Goal: Task Accomplishment & Management: Manage account settings

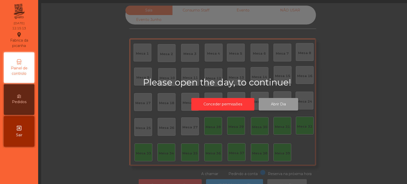
click at [284, 110] on button "Abrir Dia" at bounding box center [278, 104] width 39 height 12
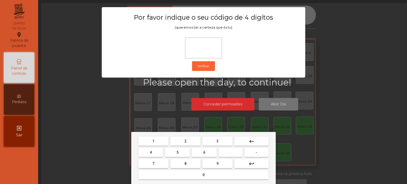
click at [186, 140] on span "2" at bounding box center [186, 141] width 2 height 4
click at [200, 151] on button "6" at bounding box center [204, 151] width 25 height 9
click at [154, 163] on span "7" at bounding box center [154, 163] width 2 height 4
click at [174, 152] on button "5" at bounding box center [177, 151] width 25 height 9
type input "****"
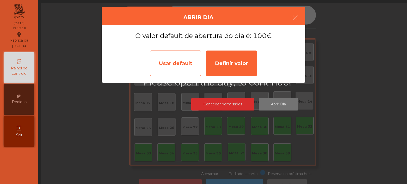
click at [175, 65] on div "Usar default" at bounding box center [175, 62] width 51 height 25
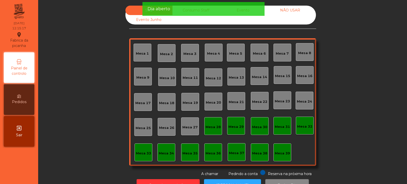
scroll to position [17, 0]
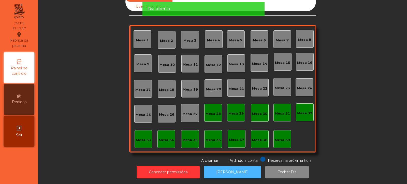
click at [233, 170] on button "[PERSON_NAME]" at bounding box center [232, 172] width 57 height 12
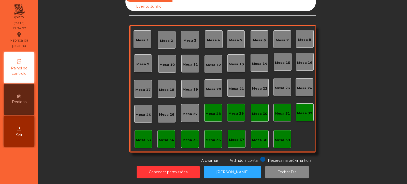
click at [141, 137] on div "Mesa 33" at bounding box center [143, 139] width 15 height 5
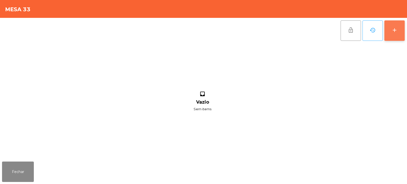
click at [398, 34] on button "add" at bounding box center [395, 30] width 20 height 20
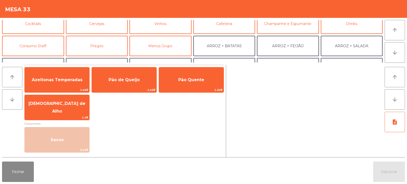
scroll to position [29, 0]
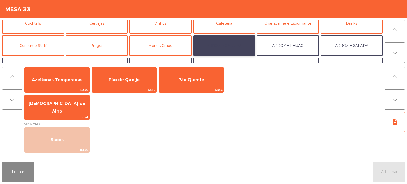
click at [228, 46] on button "ARROZ + BATATAS" at bounding box center [225, 45] width 62 height 20
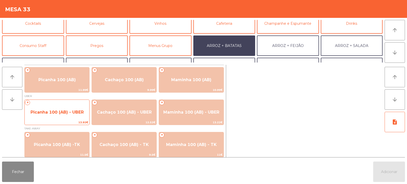
click at [60, 114] on span "Picanha 100 (AB) - UBER" at bounding box center [57, 112] width 53 height 5
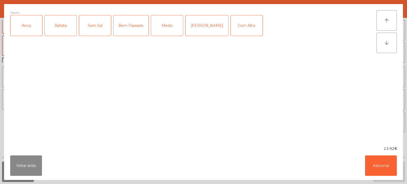
click at [26, 30] on div "Arroz" at bounding box center [26, 25] width 32 height 20
click at [60, 27] on div "Batata" at bounding box center [61, 25] width 32 height 20
click at [165, 33] on div "Medio" at bounding box center [167, 25] width 32 height 20
click at [377, 165] on button "Adicionar" at bounding box center [381, 165] width 32 height 20
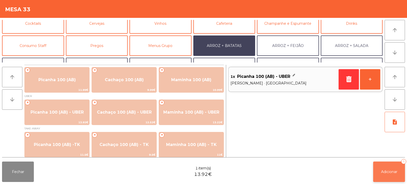
click at [380, 171] on button "Adicionar 1" at bounding box center [390, 171] width 32 height 20
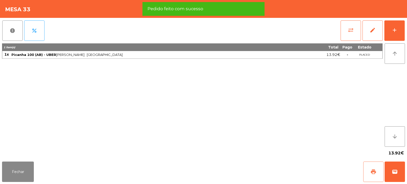
click at [373, 172] on span "print" at bounding box center [374, 171] width 6 height 6
click at [402, 176] on button "wallet" at bounding box center [395, 171] width 20 height 20
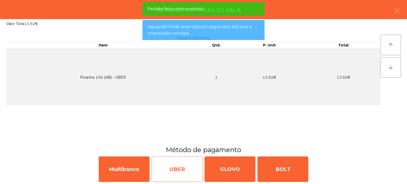
click at [175, 163] on div "UBER" at bounding box center [177, 168] width 51 height 25
select select "**"
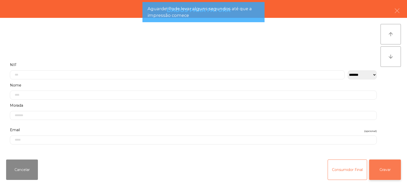
click at [400, 169] on button "Gravar" at bounding box center [386, 169] width 32 height 20
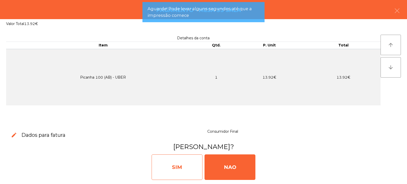
click at [173, 157] on div "SIM" at bounding box center [177, 166] width 51 height 25
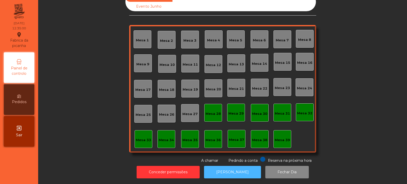
click at [233, 166] on button "[PERSON_NAME]" at bounding box center [232, 172] width 57 height 12
click at [258, 63] on div "Mesa 14" at bounding box center [260, 63] width 18 height 18
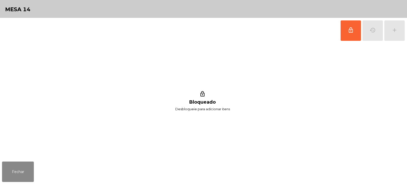
click at [374, 25] on div "lock_outline history add" at bounding box center [373, 30] width 65 height 25
click at [351, 28] on span "lock_outline" at bounding box center [351, 30] width 6 height 6
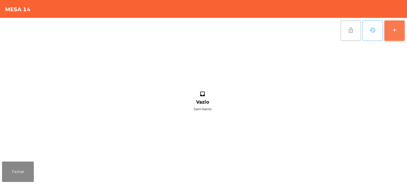
click at [394, 28] on div "add" at bounding box center [395, 30] width 6 height 6
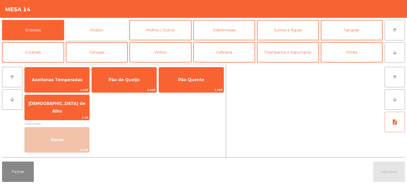
click at [101, 29] on button "Rodizio" at bounding box center [97, 30] width 62 height 20
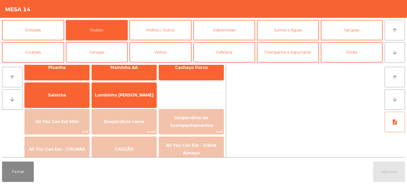
scroll to position [24, 0]
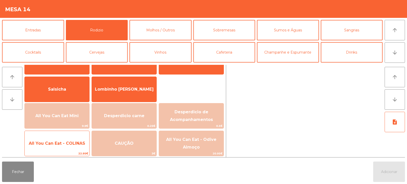
click at [75, 139] on span "All You Can Eat - COLINAS" at bounding box center [57, 143] width 65 height 14
click at [75, 140] on span "All You Can Eat - COLINAS" at bounding box center [57, 143] width 65 height 14
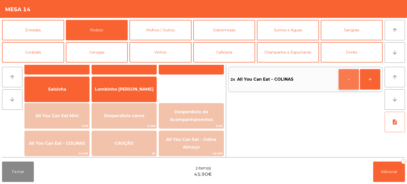
click at [356, 80] on button "-" at bounding box center [349, 79] width 20 height 20
click at [348, 83] on button "button" at bounding box center [349, 79] width 20 height 20
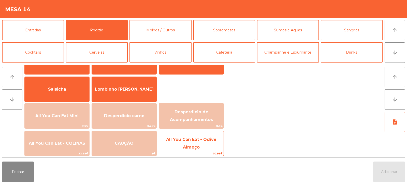
click at [196, 147] on span "All You Can Eat - Odive Almoço" at bounding box center [191, 143] width 50 height 12
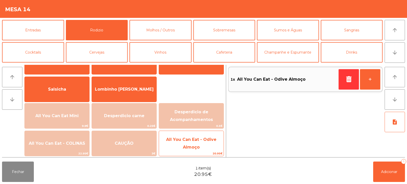
click at [196, 152] on span "20.95€" at bounding box center [191, 153] width 65 height 5
click at [201, 149] on span "All You Can Eat - Odive Almoço" at bounding box center [191, 143] width 65 height 22
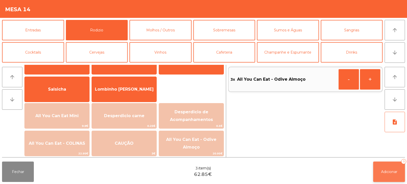
click at [383, 163] on button "Adicionar 3" at bounding box center [390, 171] width 32 height 20
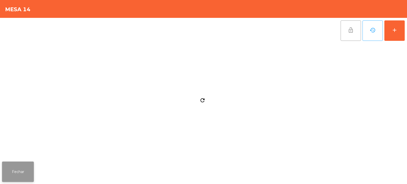
click at [22, 177] on button "Fechar" at bounding box center [18, 171] width 32 height 20
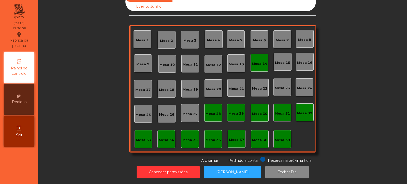
click at [258, 62] on div "Mesa 14" at bounding box center [260, 63] width 18 height 18
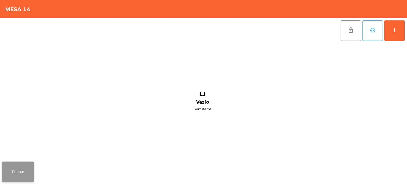
click at [26, 167] on button "Fechar" at bounding box center [18, 171] width 32 height 20
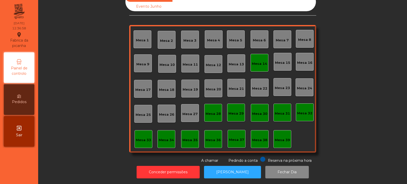
scroll to position [0, 0]
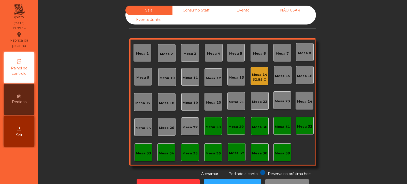
click at [213, 78] on div "Mesa 12" at bounding box center [213, 78] width 15 height 5
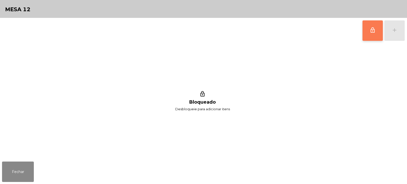
click at [372, 31] on span "lock_outline" at bounding box center [373, 30] width 6 height 6
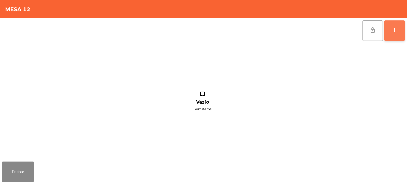
click at [393, 32] on div "add" at bounding box center [395, 30] width 6 height 6
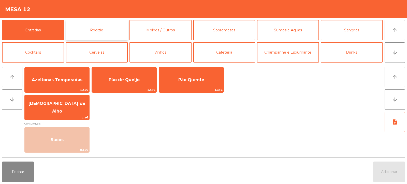
click at [83, 34] on button "Rodizio" at bounding box center [97, 30] width 62 height 20
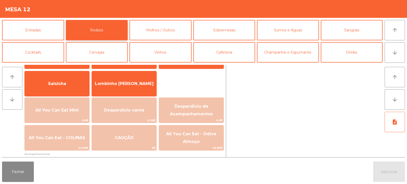
scroll to position [32, 0]
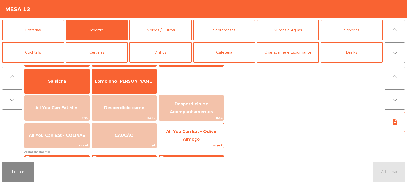
click at [196, 136] on span "All You Can Eat - Odive Almoço" at bounding box center [191, 136] width 65 height 22
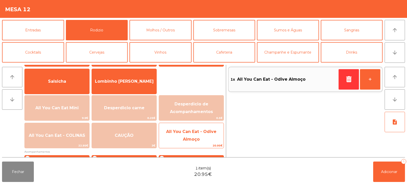
click at [200, 140] on span "All You Can Eat - Odive Almoço" at bounding box center [191, 135] width 50 height 12
click at [204, 137] on span "All You Can Eat - Odive Almoço" at bounding box center [191, 136] width 65 height 22
click at [205, 137] on span "All You Can Eat - Odive Almoço" at bounding box center [191, 136] width 65 height 22
click at [204, 137] on span "All You Can Eat - Odive Almoço" at bounding box center [191, 136] width 65 height 22
click at [204, 135] on span "All You Can Eat - Odive Almoço" at bounding box center [191, 136] width 65 height 22
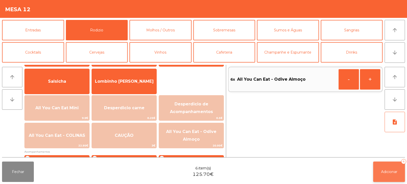
click at [384, 162] on button "Adicionar 6" at bounding box center [390, 171] width 32 height 20
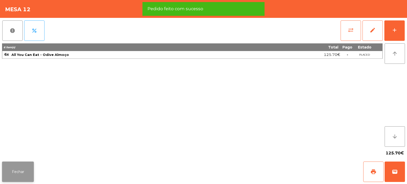
click at [14, 176] on button "Fechar" at bounding box center [18, 171] width 32 height 20
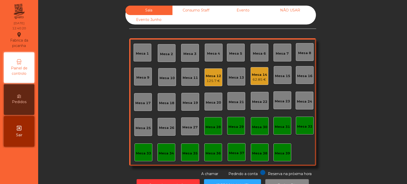
click at [136, 151] on div "Mesa 33" at bounding box center [143, 153] width 15 height 5
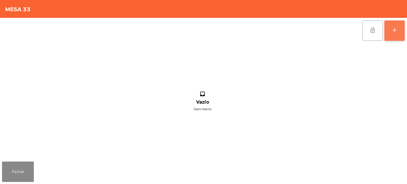
click at [391, 30] on button "add" at bounding box center [395, 30] width 20 height 20
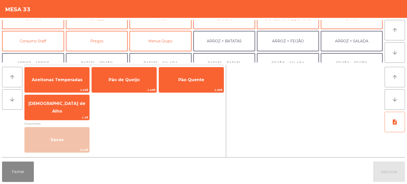
scroll to position [33, 0]
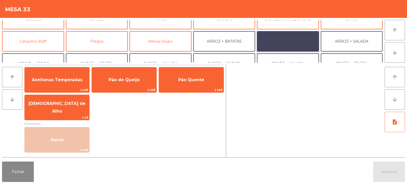
click at [290, 37] on button "ARROZ + FEIJÃO" at bounding box center [288, 41] width 62 height 20
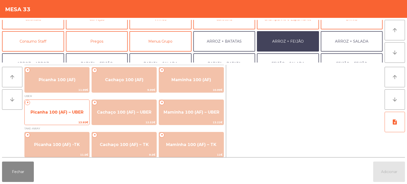
click at [64, 111] on span "Picanha 100 (AF) – UBER" at bounding box center [57, 112] width 53 height 5
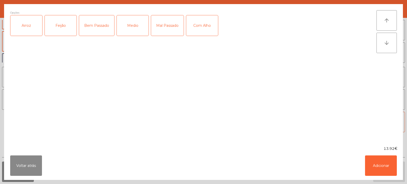
click at [28, 31] on div "Arroz" at bounding box center [26, 25] width 32 height 20
click at [53, 27] on div "Feijão" at bounding box center [61, 25] width 32 height 20
click at [136, 32] on div "Medio" at bounding box center [133, 25] width 32 height 20
click at [385, 166] on button "Adicionar" at bounding box center [381, 165] width 32 height 20
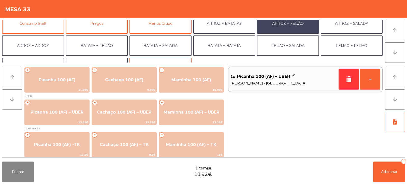
scroll to position [66, 0]
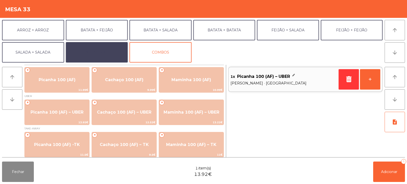
click at [118, 50] on button "EXTRAS UBER" at bounding box center [97, 52] width 62 height 20
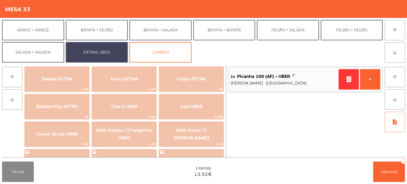
scroll to position [63, 0]
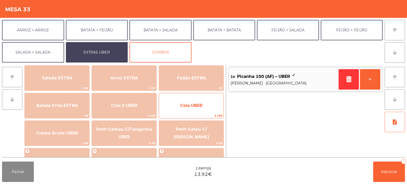
click at [202, 107] on span "Cola UBER" at bounding box center [191, 105] width 22 height 5
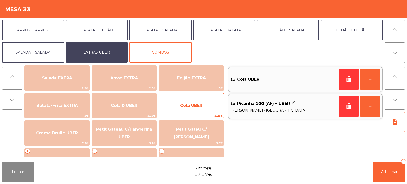
click at [201, 106] on span "Cola UBER" at bounding box center [191, 105] width 22 height 5
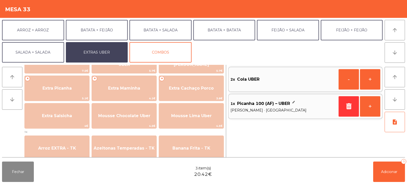
scroll to position [135, 0]
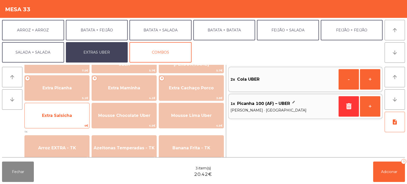
click at [60, 114] on span "Extra Salsicha" at bounding box center [57, 115] width 30 height 5
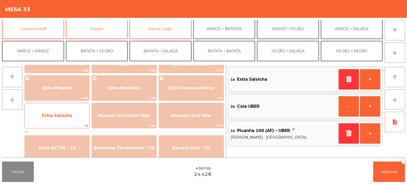
scroll to position [41, 0]
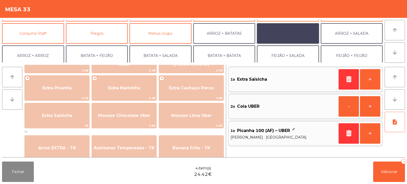
click at [277, 32] on button "ARROZ + FEIJÃO" at bounding box center [288, 33] width 62 height 20
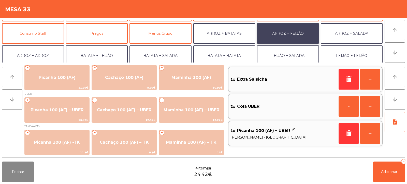
scroll to position [2, 0]
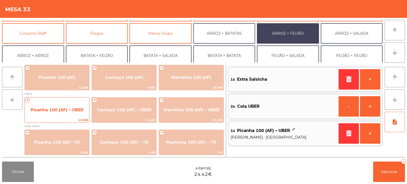
click at [56, 111] on span "Picanha 100 (AF) – UBER" at bounding box center [57, 109] width 53 height 5
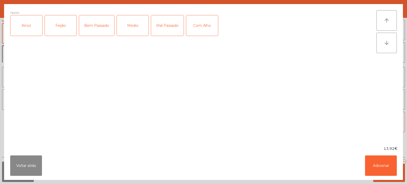
click at [22, 29] on div "Arroz" at bounding box center [26, 25] width 32 height 20
click at [41, 33] on div "Arroz" at bounding box center [26, 25] width 32 height 20
click at [18, 28] on div "Arroz" at bounding box center [26, 25] width 32 height 20
click at [58, 25] on div "Feijão" at bounding box center [61, 25] width 32 height 20
click at [98, 29] on div "Bem Passado" at bounding box center [96, 25] width 35 height 20
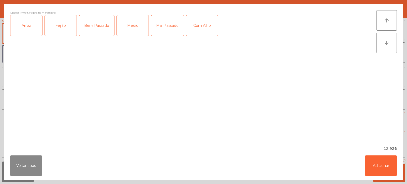
click at [360, 166] on div "Voltar atrás Adicionar" at bounding box center [203, 165] width 399 height 29
click at [378, 150] on div "13.92€" at bounding box center [203, 148] width 399 height 5
click at [379, 159] on button "Adicionar" at bounding box center [381, 165] width 32 height 20
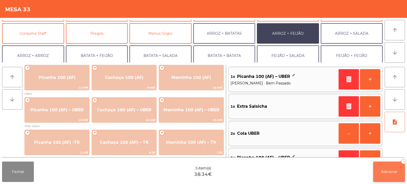
click at [384, 170] on span "Adicionar" at bounding box center [389, 171] width 16 height 5
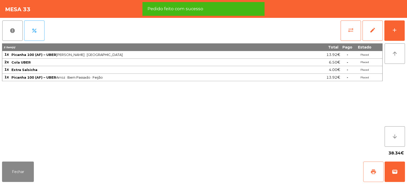
click at [367, 176] on button "print" at bounding box center [374, 171] width 20 height 20
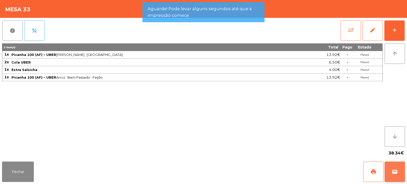
click at [394, 174] on span "wallet" at bounding box center [395, 171] width 6 height 6
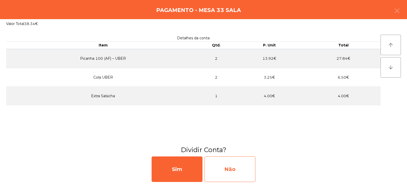
click at [228, 172] on div "Não" at bounding box center [230, 168] width 51 height 25
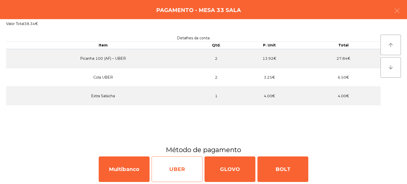
click at [192, 165] on div "UBER" at bounding box center [177, 168] width 51 height 25
select select "**"
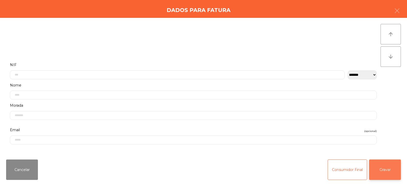
click at [390, 172] on button "Gravar" at bounding box center [386, 169] width 32 height 20
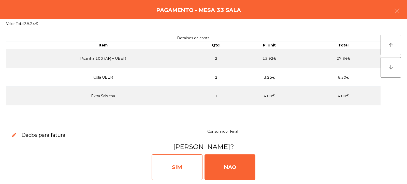
click at [187, 157] on div "SIM" at bounding box center [177, 166] width 51 height 25
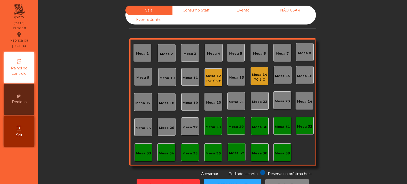
click at [164, 108] on div "Mesa 18" at bounding box center [167, 102] width 18 height 18
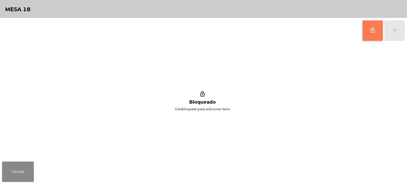
click at [364, 33] on button "lock_outline" at bounding box center [373, 30] width 20 height 20
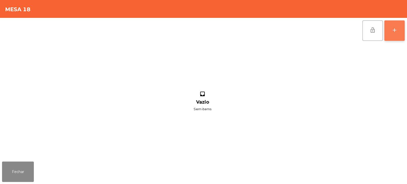
click at [397, 32] on div "add" at bounding box center [395, 30] width 6 height 6
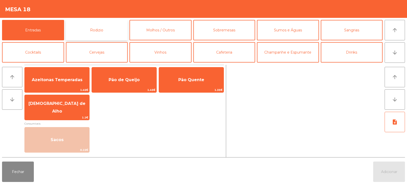
click at [109, 31] on button "Rodizio" at bounding box center [97, 30] width 62 height 20
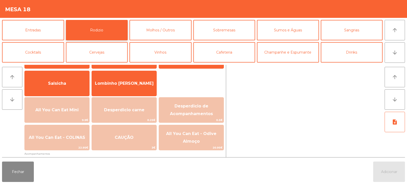
scroll to position [34, 0]
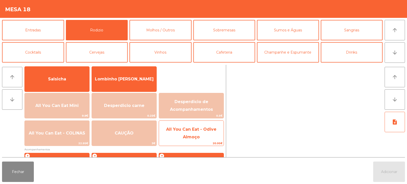
click at [191, 133] on span "All You Can Eat - Odive Almoço" at bounding box center [191, 133] width 65 height 22
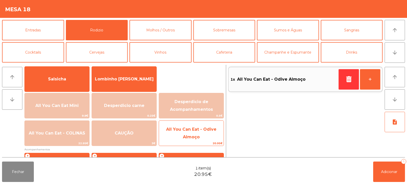
click at [190, 133] on span "All You Can Eat - Odive Almoço" at bounding box center [191, 133] width 65 height 22
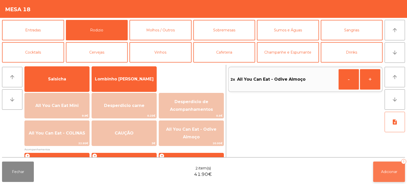
click at [376, 171] on button "Adicionar 2" at bounding box center [390, 171] width 32 height 20
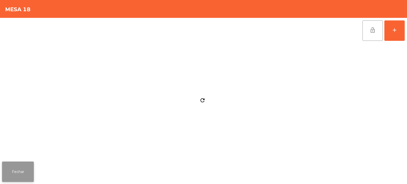
click at [20, 176] on button "Fechar" at bounding box center [18, 171] width 32 height 20
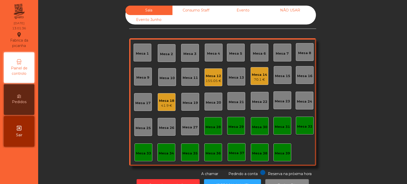
click at [205, 80] on div "Mesa 12 155.05 €" at bounding box center [214, 77] width 18 height 18
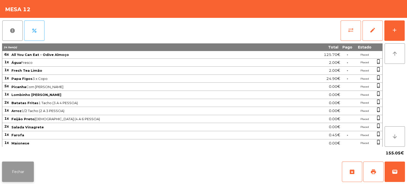
click at [20, 178] on button "Fechar" at bounding box center [18, 171] width 32 height 20
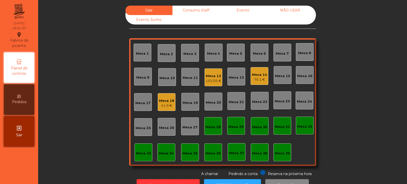
click at [168, 107] on div "41.9 €" at bounding box center [166, 105] width 15 height 5
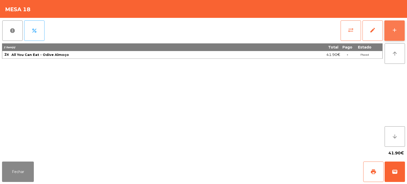
click at [394, 29] on div "add" at bounding box center [395, 30] width 6 height 6
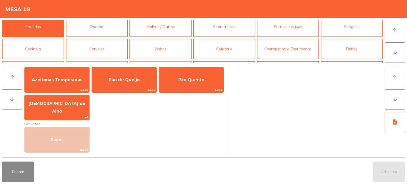
scroll to position [0, 0]
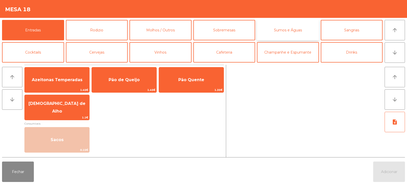
click at [288, 30] on button "Sumos e Águas" at bounding box center [288, 30] width 62 height 20
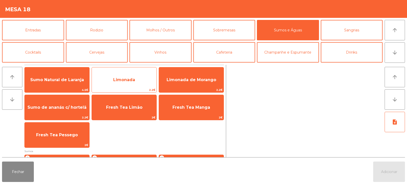
click at [124, 77] on span "Limonada" at bounding box center [124, 79] width 22 height 5
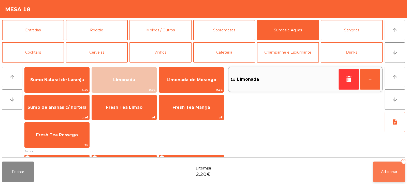
click at [392, 171] on span "Adicionar" at bounding box center [389, 171] width 16 height 5
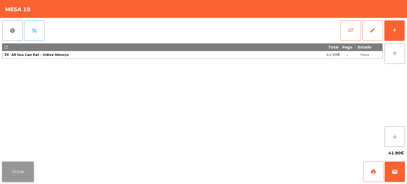
click at [18, 170] on button "Fechar" at bounding box center [18, 171] width 32 height 20
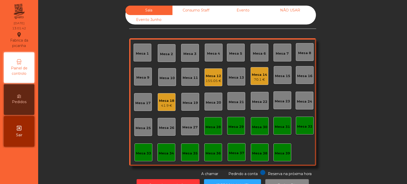
scroll to position [17, 0]
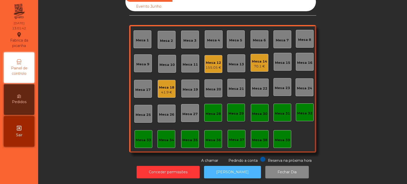
click at [233, 170] on button "[PERSON_NAME]" at bounding box center [232, 172] width 57 height 12
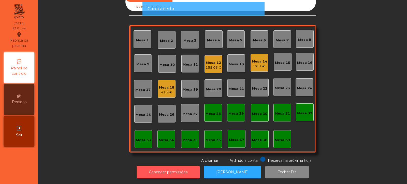
click at [181, 169] on button "Conceder permissões" at bounding box center [168, 172] width 63 height 12
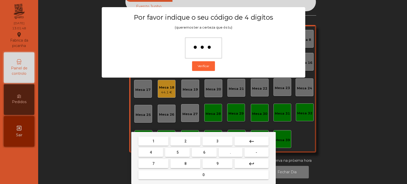
type input "****"
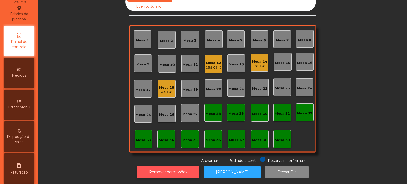
scroll to position [37, 0]
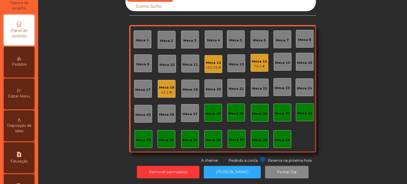
click at [20, 99] on span "Editar Menu" at bounding box center [19, 95] width 22 height 5
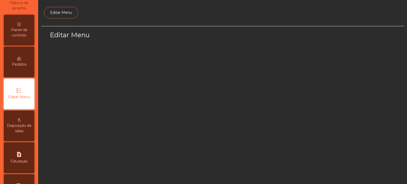
scroll to position [39, 0]
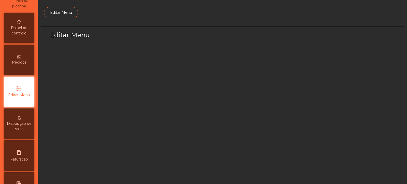
select select "*"
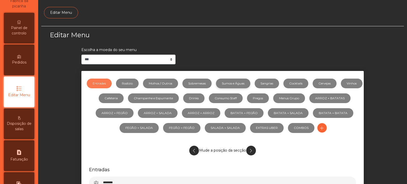
click at [243, 83] on link "Sumos e Águas" at bounding box center [233, 83] width 34 height 10
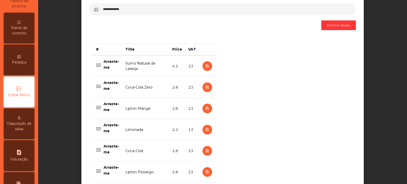
scroll to position [176, 0]
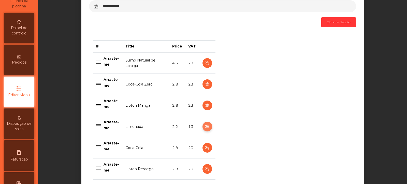
click at [207, 126] on icon "button" at bounding box center [207, 126] width 6 height 6
select select "***"
select select "**"
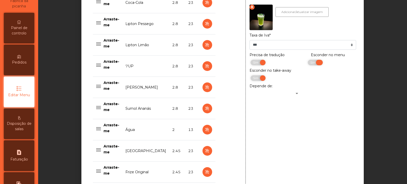
click at [308, 63] on span "Sim" at bounding box center [314, 63] width 13 height 6
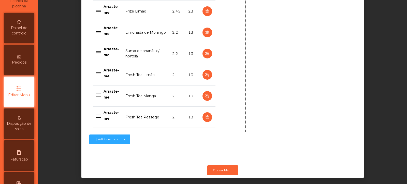
scroll to position [531, 0]
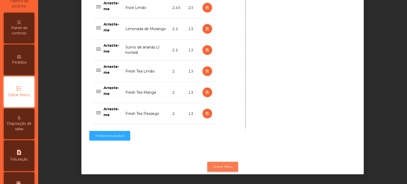
click at [230, 163] on button "Gravar Menu" at bounding box center [223, 166] width 31 height 10
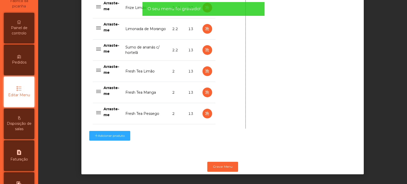
click at [20, 28] on span "Painel de controlo" at bounding box center [19, 30] width 28 height 11
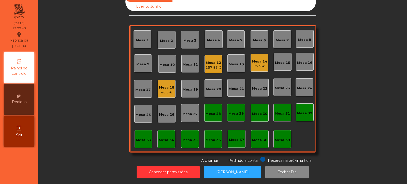
click at [236, 38] on div "Mesa 5" at bounding box center [235, 40] width 13 height 5
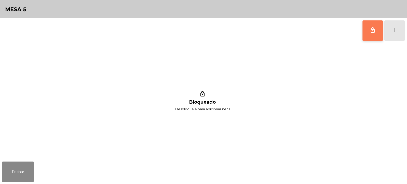
click at [371, 34] on button "lock_outline" at bounding box center [373, 30] width 20 height 20
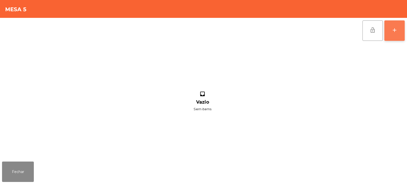
click at [401, 31] on button "add" at bounding box center [395, 30] width 20 height 20
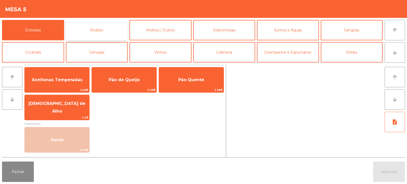
click at [109, 26] on button "Rodizio" at bounding box center [97, 30] width 62 height 20
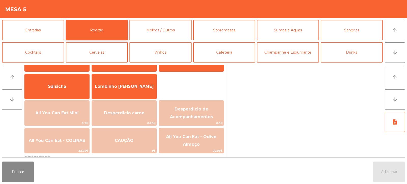
scroll to position [28, 0]
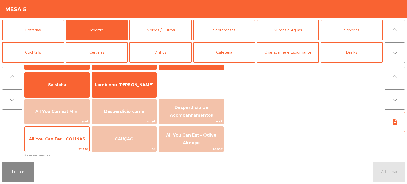
click at [72, 145] on span "All You Can Eat - COLINAS" at bounding box center [57, 139] width 65 height 14
click at [73, 139] on span "All You Can Eat - COLINAS" at bounding box center [57, 138] width 57 height 5
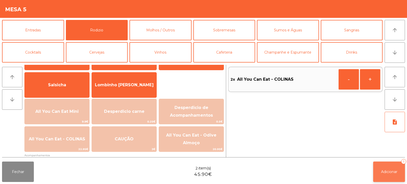
click at [391, 171] on span "Adicionar" at bounding box center [389, 171] width 16 height 5
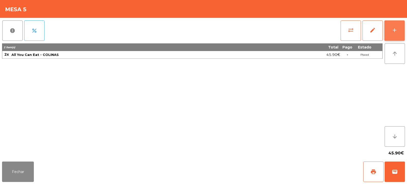
click at [393, 31] on div "add" at bounding box center [395, 30] width 6 height 6
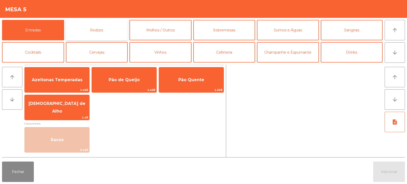
click at [90, 25] on button "Rodizio" at bounding box center [97, 30] width 62 height 20
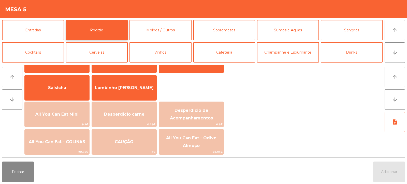
scroll to position [32, 0]
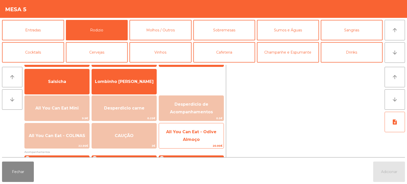
click at [197, 135] on span "All You Can Eat - Odive Almoço" at bounding box center [191, 136] width 65 height 22
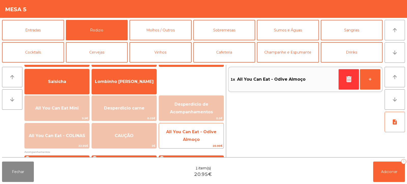
click at [199, 135] on span "All You Can Eat - Odive Almoço" at bounding box center [191, 136] width 65 height 22
click at [196, 138] on span "All You Can Eat - Odive Almoço" at bounding box center [191, 135] width 50 height 12
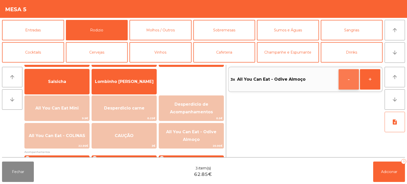
click at [347, 79] on button "-" at bounding box center [349, 79] width 20 height 20
click at [389, 175] on button "Adicionar 2" at bounding box center [390, 171] width 32 height 20
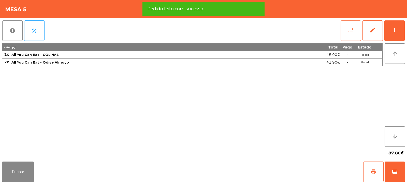
click at [357, 39] on button "sync_alt" at bounding box center [351, 30] width 20 height 20
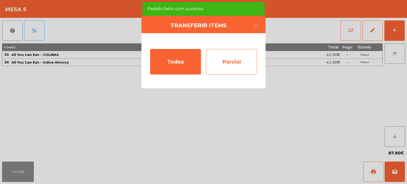
click at [243, 62] on div "Parcial" at bounding box center [231, 61] width 51 height 25
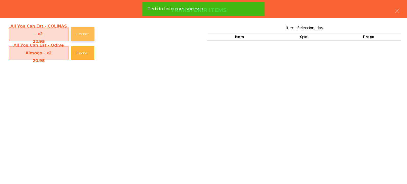
click at [85, 32] on button "Escolher" at bounding box center [82, 34] width 23 height 14
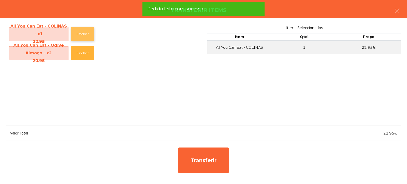
click at [81, 35] on button "Escolher" at bounding box center [82, 34] width 23 height 14
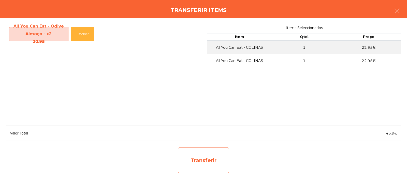
click at [207, 168] on div "Transferir" at bounding box center [203, 159] width 51 height 25
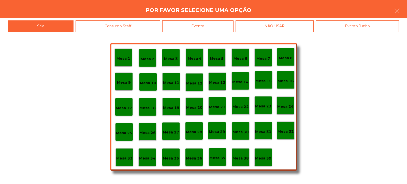
click at [217, 163] on div "Mesa 37" at bounding box center [218, 157] width 18 height 18
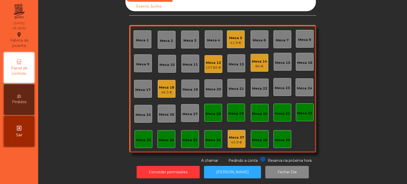
click at [237, 35] on div "Mesa 5" at bounding box center [235, 37] width 13 height 5
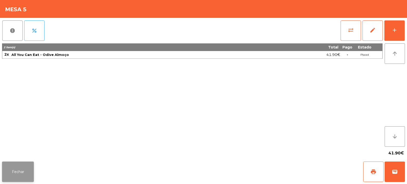
click at [24, 166] on button "Fechar" at bounding box center [18, 171] width 32 height 20
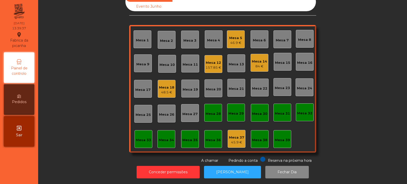
click at [303, 35] on div "Mesa 8" at bounding box center [304, 38] width 13 height 7
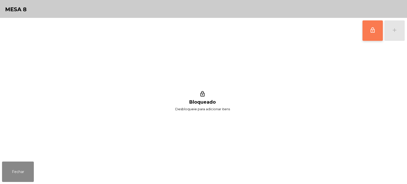
click at [370, 34] on button "lock_outline" at bounding box center [373, 30] width 20 height 20
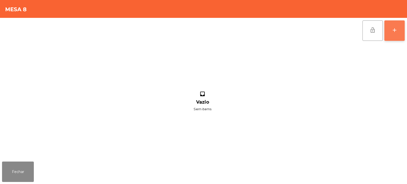
click at [395, 33] on button "add" at bounding box center [395, 30] width 20 height 20
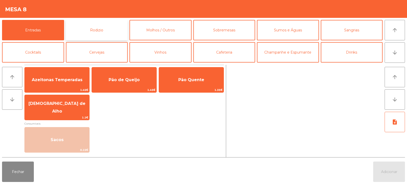
click at [89, 31] on button "Rodizio" at bounding box center [97, 30] width 62 height 20
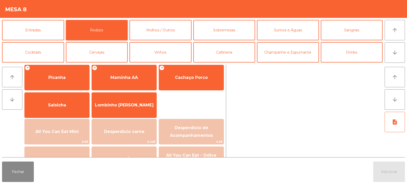
scroll to position [41, 0]
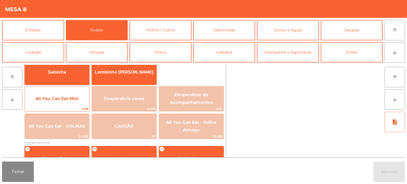
click at [48, 99] on span "All You Can Eat Mini" at bounding box center [56, 98] width 43 height 5
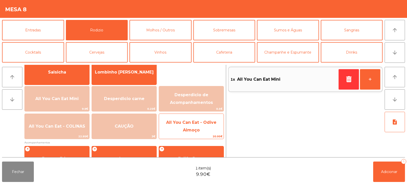
click at [197, 125] on span "All You Can Eat - Odive Almoço" at bounding box center [191, 126] width 65 height 22
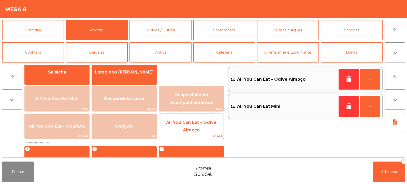
click at [197, 125] on span "All You Can Eat - Odive Almoço" at bounding box center [191, 126] width 65 height 22
click at [195, 130] on span "All You Can Eat - Odive Almoço" at bounding box center [191, 126] width 50 height 12
click at [194, 129] on span "All You Can Eat - Odive Almoço" at bounding box center [191, 126] width 50 height 12
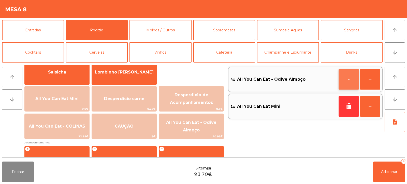
click at [348, 80] on button "-" at bounding box center [349, 79] width 20 height 20
click at [389, 168] on button "Adicionar 4" at bounding box center [390, 171] width 32 height 20
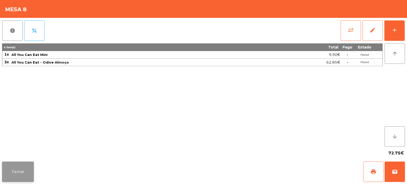
click at [19, 171] on button "Fechar" at bounding box center [18, 171] width 32 height 20
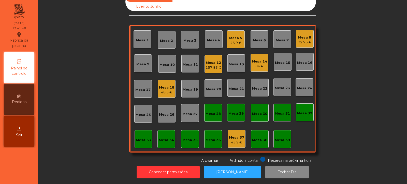
click at [140, 112] on div "Mesa 25" at bounding box center [143, 114] width 15 height 5
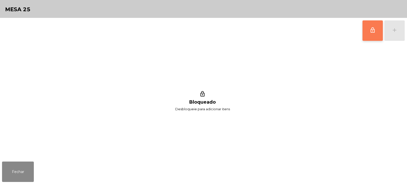
click at [371, 33] on span "lock_outline" at bounding box center [373, 30] width 6 height 6
click at [394, 30] on div "add" at bounding box center [395, 30] width 6 height 6
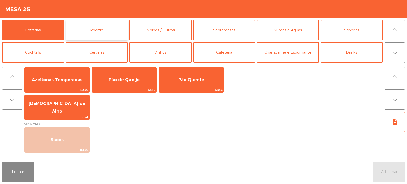
click at [108, 29] on button "Rodizio" at bounding box center [97, 30] width 62 height 20
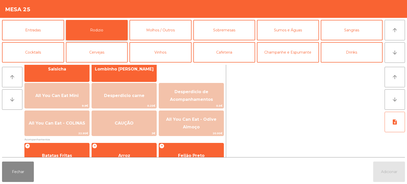
scroll to position [54, 0]
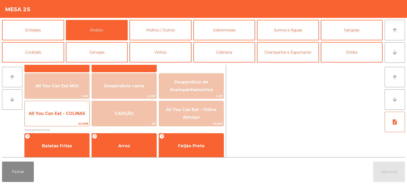
click at [61, 120] on span "All You Can Eat - COLINAS" at bounding box center [57, 113] width 65 height 14
click at [61, 121] on span "22.95€" at bounding box center [57, 123] width 65 height 5
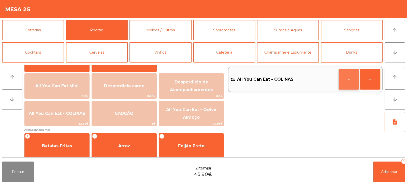
click at [353, 77] on button "-" at bounding box center [349, 79] width 20 height 20
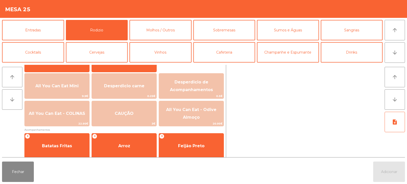
click at [345, 81] on div at bounding box center [305, 111] width 155 height 92
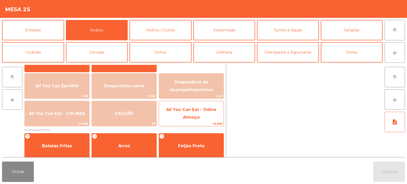
click at [198, 111] on span "All You Can Eat - Odive Almoço" at bounding box center [191, 113] width 50 height 12
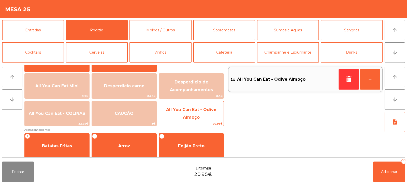
click at [197, 112] on span "All You Can Eat - Odive Almoço" at bounding box center [191, 114] width 65 height 22
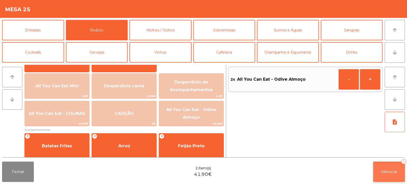
click at [394, 170] on span "Adicionar" at bounding box center [389, 171] width 16 height 5
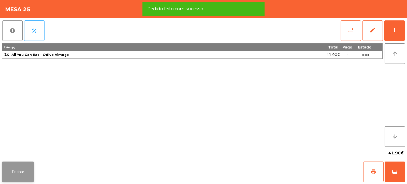
click at [15, 173] on button "Fechar" at bounding box center [18, 171] width 32 height 20
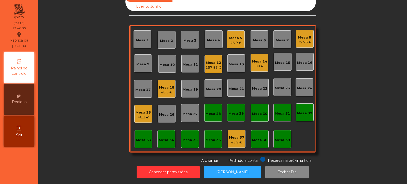
click at [188, 38] on div "Mesa 3" at bounding box center [190, 40] width 13 height 5
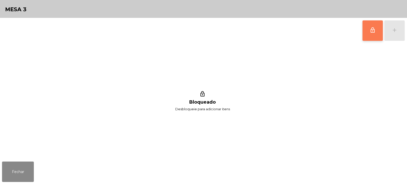
click at [370, 28] on button "lock_outline" at bounding box center [373, 30] width 20 height 20
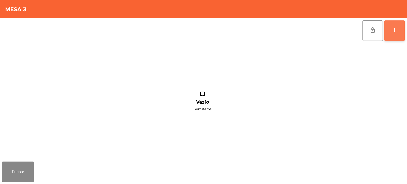
click at [395, 33] on button "add" at bounding box center [395, 30] width 20 height 20
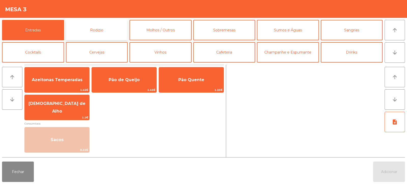
click at [105, 29] on button "Rodizio" at bounding box center [97, 30] width 62 height 20
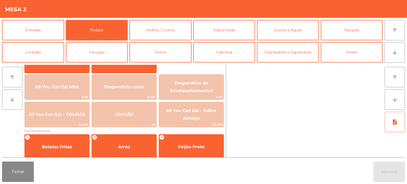
scroll to position [54, 0]
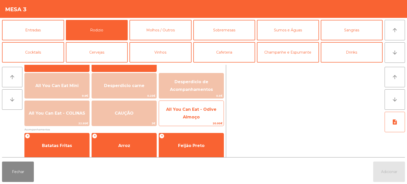
click at [196, 113] on span "All You Can Eat - Odive Almoço" at bounding box center [191, 113] width 65 height 22
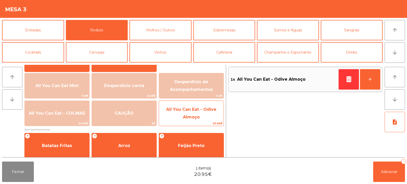
click at [199, 112] on span "All You Can Eat - Odive Almoço" at bounding box center [191, 113] width 65 height 22
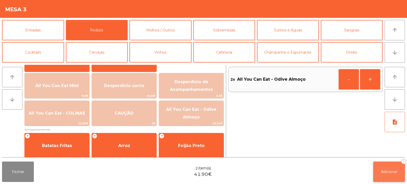
click at [383, 180] on button "Adicionar 2" at bounding box center [390, 171] width 32 height 20
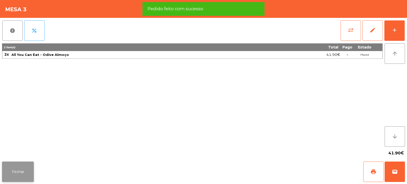
click at [21, 176] on button "Fechar" at bounding box center [18, 171] width 32 height 20
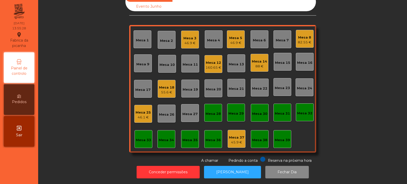
click at [209, 41] on div "Mesa 4" at bounding box center [214, 39] width 18 height 18
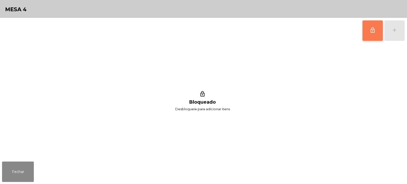
click at [377, 32] on button "lock_outline" at bounding box center [373, 30] width 20 height 20
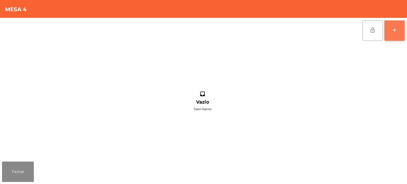
click at [391, 31] on button "add" at bounding box center [395, 30] width 20 height 20
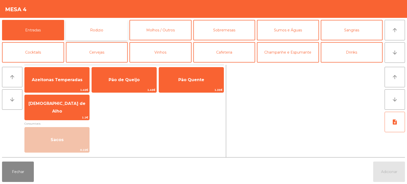
click at [83, 28] on button "Rodizio" at bounding box center [97, 30] width 62 height 20
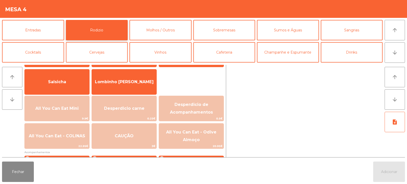
scroll to position [32, 0]
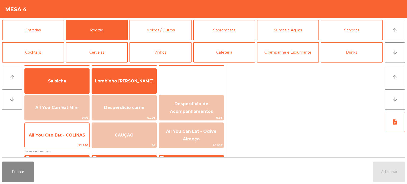
click at [67, 141] on span "All You Can Eat - COLINAS" at bounding box center [57, 135] width 65 height 14
click at [66, 139] on span "All You Can Eat - COLINAS" at bounding box center [57, 135] width 65 height 14
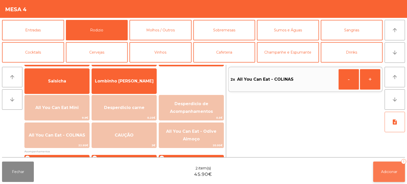
click at [382, 166] on button "Adicionar 2" at bounding box center [390, 171] width 32 height 20
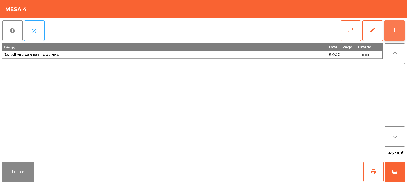
click at [396, 25] on button "add" at bounding box center [395, 30] width 20 height 20
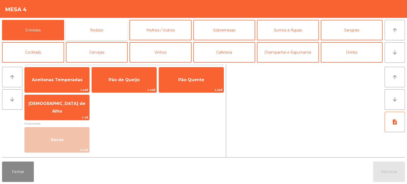
click at [106, 32] on button "Rodizio" at bounding box center [97, 30] width 62 height 20
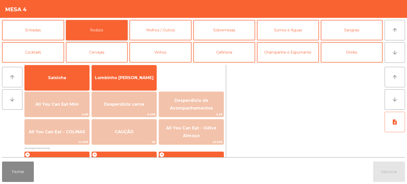
scroll to position [35, 0]
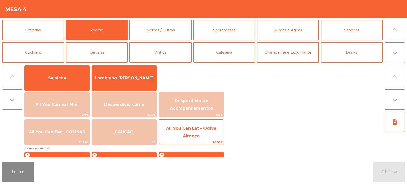
click at [193, 144] on span "20.95€" at bounding box center [191, 142] width 65 height 5
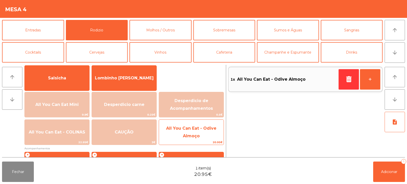
click at [188, 143] on span "20.95€" at bounding box center [191, 142] width 65 height 5
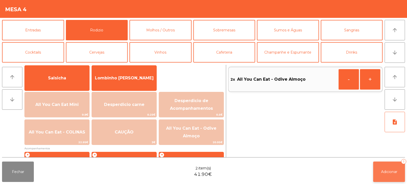
click at [399, 179] on button "Adicionar 2" at bounding box center [390, 171] width 32 height 20
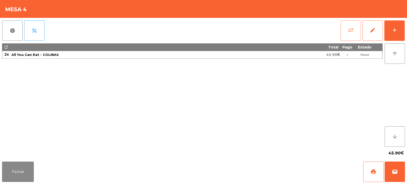
click at [344, 29] on button "sync_alt" at bounding box center [351, 30] width 20 height 20
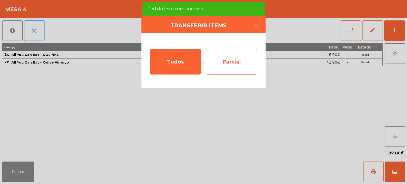
click at [233, 67] on div "Parcial" at bounding box center [231, 61] width 51 height 25
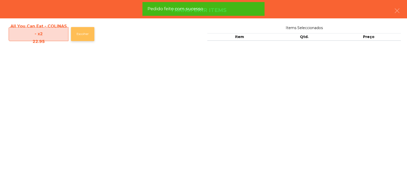
click at [82, 35] on button "Escolher" at bounding box center [82, 34] width 23 height 14
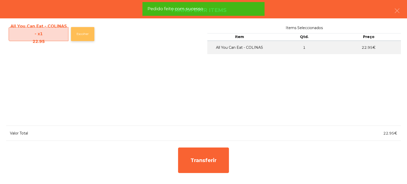
click at [81, 34] on button "Escolher" at bounding box center [82, 34] width 23 height 14
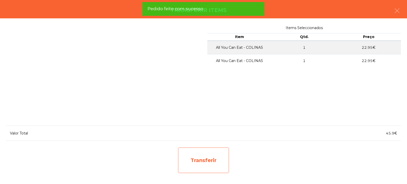
click at [213, 154] on div "Transferir" at bounding box center [203, 159] width 51 height 25
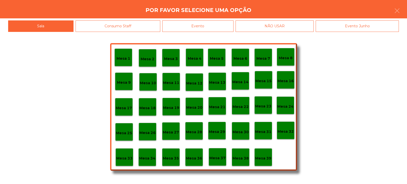
click at [218, 165] on div "Mesa 37" at bounding box center [218, 157] width 18 height 18
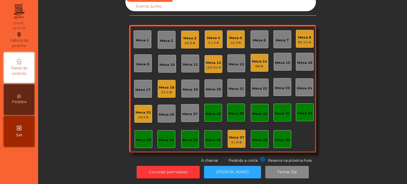
click at [75, 35] on div "Sala Consumo Staff Evento NÃO USAR Evento Junho Mesa 1 Mesa 2 Mesa 3 46.9 € Mes…" at bounding box center [223, 77] width 356 height 171
click at [259, 64] on div "88 €" at bounding box center [259, 66] width 15 height 5
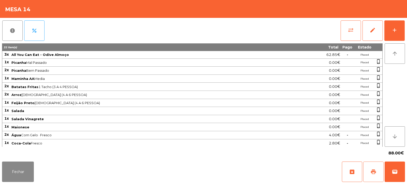
click at [373, 172] on span "print" at bounding box center [374, 171] width 6 height 6
click at [393, 27] on div "add" at bounding box center [395, 30] width 6 height 6
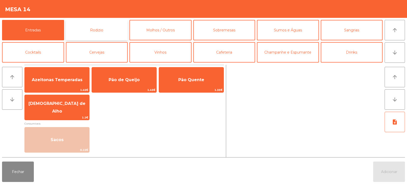
click at [99, 32] on button "Rodizio" at bounding box center [97, 30] width 62 height 20
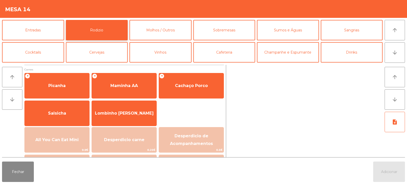
scroll to position [42, 0]
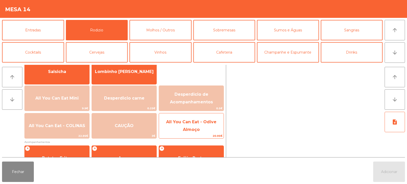
click at [196, 130] on span "All You Can Eat - Odive Almoço" at bounding box center [191, 125] width 50 height 12
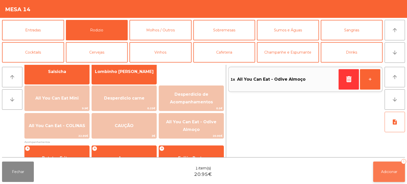
click at [383, 174] on button "Adicionar 1" at bounding box center [390, 171] width 32 height 20
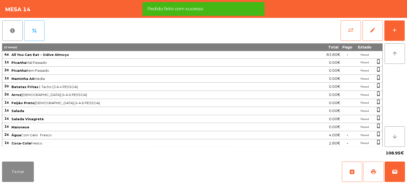
click at [371, 174] on button "print" at bounding box center [374, 171] width 20 height 20
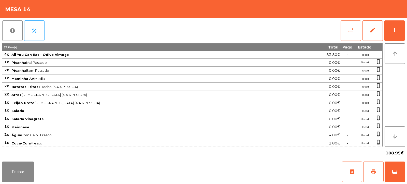
click at [349, 30] on span "sync_alt" at bounding box center [351, 30] width 6 height 6
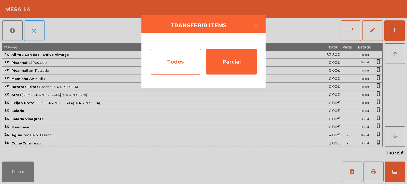
click at [173, 63] on div "Todos" at bounding box center [175, 61] width 51 height 25
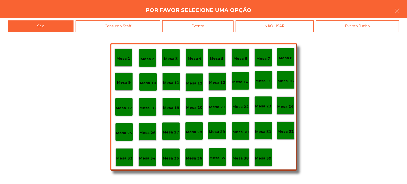
click at [211, 25] on div "Evento" at bounding box center [197, 25] width 71 height 11
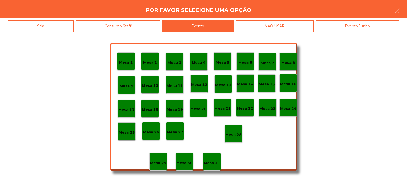
click at [236, 132] on p "Mesa 28" at bounding box center [234, 135] width 16 height 6
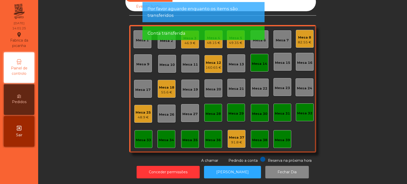
click at [254, 61] on div "Mesa 14" at bounding box center [259, 63] width 15 height 5
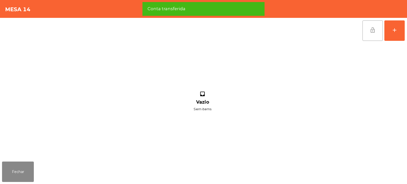
click at [380, 28] on button "lock_open" at bounding box center [373, 30] width 20 height 20
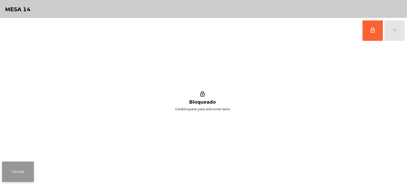
click at [23, 176] on button "Fechar" at bounding box center [18, 171] width 32 height 20
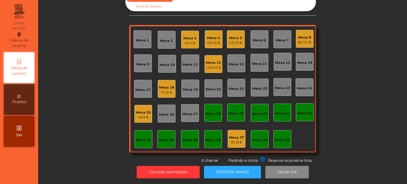
click at [240, 30] on div "Mesa 5 49.35 €" at bounding box center [236, 39] width 18 height 18
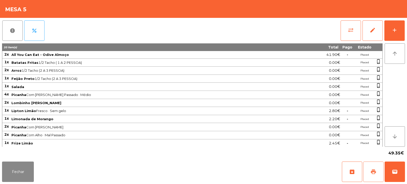
click at [371, 176] on button "print" at bounding box center [374, 171] width 20 height 20
click at [394, 167] on button "wallet" at bounding box center [395, 171] width 20 height 20
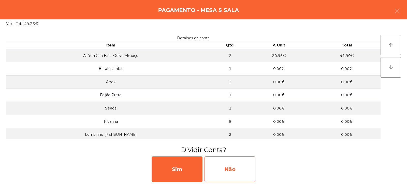
click at [223, 171] on div "Não" at bounding box center [230, 168] width 51 height 25
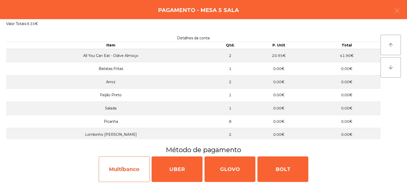
click at [126, 172] on div "Multibanco" at bounding box center [124, 168] width 51 height 25
select select "**"
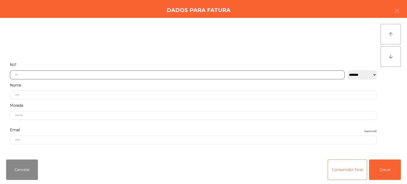
click at [148, 75] on input "text" at bounding box center [177, 74] width 335 height 9
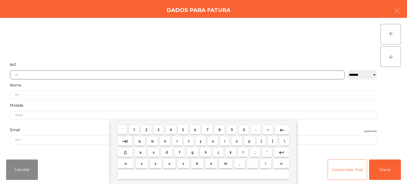
scroll to position [37, 0]
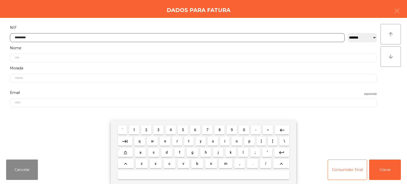
type input "*********"
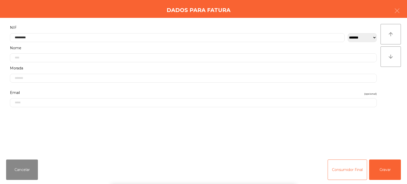
click at [385, 83] on div "arrow_upward arrow_downward" at bounding box center [391, 86] width 20 height 125
click at [391, 164] on button "Gravar" at bounding box center [386, 169] width 32 height 20
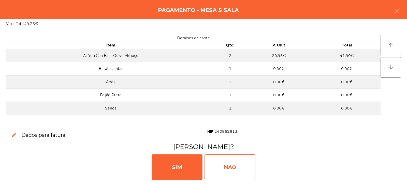
click at [233, 167] on div "NAO" at bounding box center [230, 166] width 51 height 25
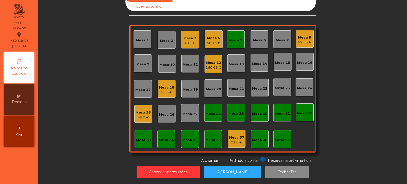
click at [236, 41] on div "Mesa 5" at bounding box center [236, 39] width 18 height 18
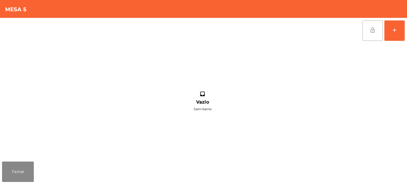
click at [371, 35] on button "lock_open" at bounding box center [373, 30] width 20 height 20
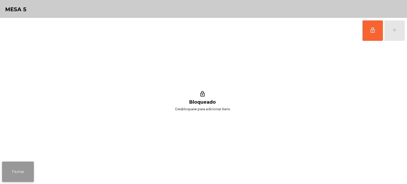
click at [21, 173] on button "Fechar" at bounding box center [18, 171] width 32 height 20
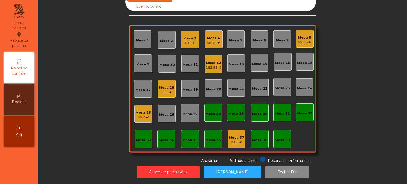
click at [168, 85] on div "Mesa 18" at bounding box center [166, 87] width 15 height 5
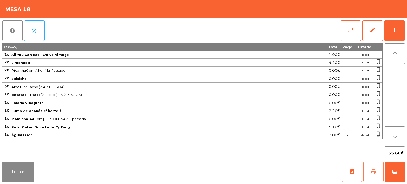
click at [376, 170] on span "print" at bounding box center [374, 171] width 6 height 6
click at [368, 171] on button "print" at bounding box center [374, 171] width 20 height 20
click at [369, 172] on button "print" at bounding box center [374, 171] width 20 height 20
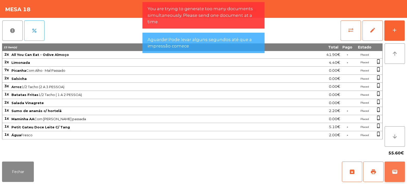
click at [395, 170] on span "wallet" at bounding box center [395, 171] width 6 height 6
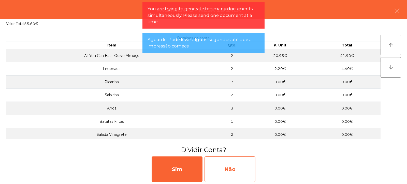
click at [248, 167] on div "Não" at bounding box center [230, 168] width 51 height 25
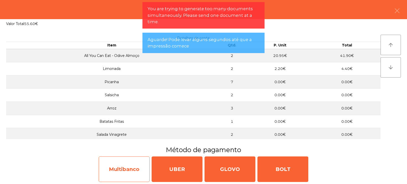
click at [126, 170] on div "Multibanco" at bounding box center [124, 168] width 51 height 25
select select "**"
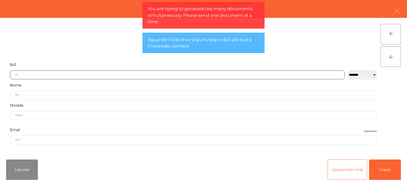
click at [135, 74] on input "text" at bounding box center [177, 74] width 335 height 9
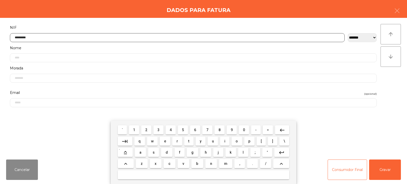
type input "*********"
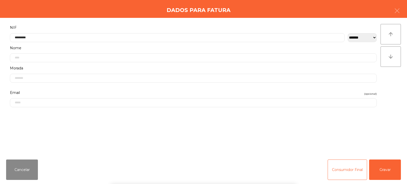
click at [391, 168] on div "` 1 2 3 4 5 6 7 8 9 0 - = keyboard_backspace keyboard_tab q w e r t y u i o p […" at bounding box center [203, 151] width 407 height 63
click at [391, 173] on button "Gravar" at bounding box center [386, 169] width 32 height 20
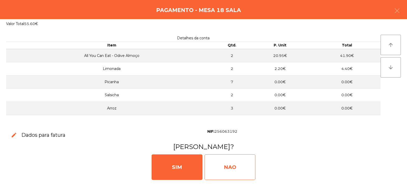
click at [234, 171] on div "NAO" at bounding box center [230, 166] width 51 height 25
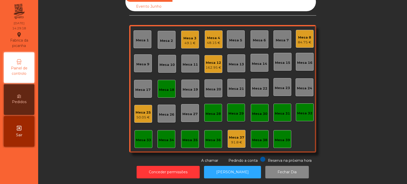
click at [210, 60] on div "Mesa 12" at bounding box center [214, 62] width 16 height 5
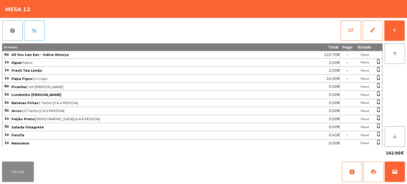
click at [376, 170] on span "print" at bounding box center [374, 171] width 6 height 6
click at [21, 168] on button "Fechar" at bounding box center [18, 171] width 32 height 20
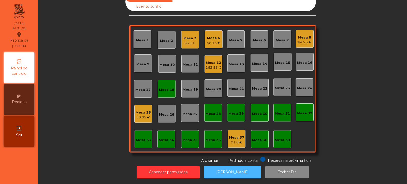
click at [229, 169] on button "[PERSON_NAME]" at bounding box center [232, 172] width 57 height 12
click at [137, 110] on div "Mesa 25" at bounding box center [143, 112] width 15 height 5
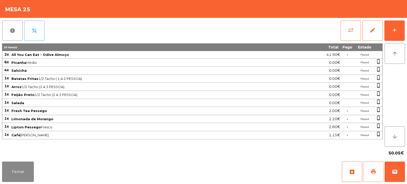
click at [372, 169] on span "print" at bounding box center [374, 171] width 6 height 6
click at [27, 172] on button "Fechar" at bounding box center [18, 171] width 32 height 20
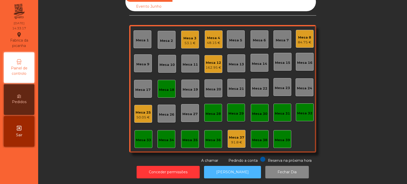
click at [231, 169] on button "[PERSON_NAME]" at bounding box center [232, 172] width 57 height 12
click at [214, 40] on div "48.15 €" at bounding box center [213, 42] width 13 height 5
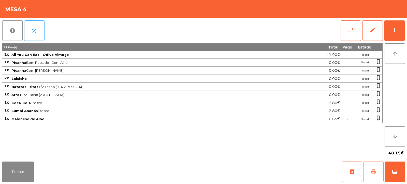
click at [378, 173] on button "print" at bounding box center [374, 171] width 20 height 20
click at [350, 27] on span "sync_alt" at bounding box center [351, 30] width 6 height 6
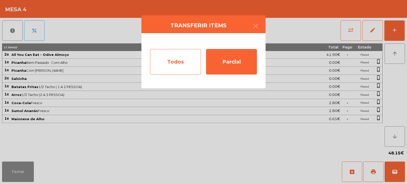
click at [171, 61] on div "Todos" at bounding box center [175, 61] width 51 height 25
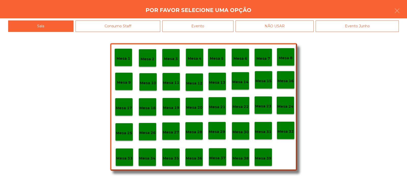
click at [207, 28] on div "Evento" at bounding box center [197, 25] width 71 height 11
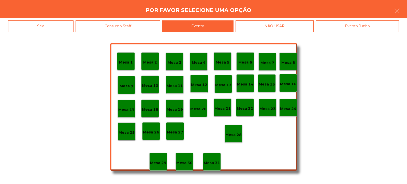
click at [236, 131] on div "Mesa 28" at bounding box center [234, 134] width 16 height 8
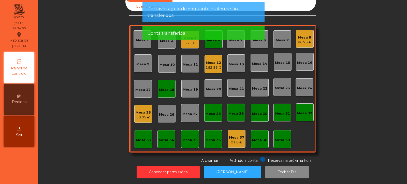
click at [141, 115] on div "50.05 €" at bounding box center [143, 117] width 15 height 5
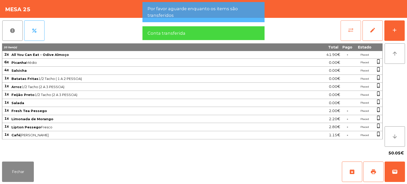
click at [354, 31] on button "sync_alt" at bounding box center [351, 30] width 20 height 20
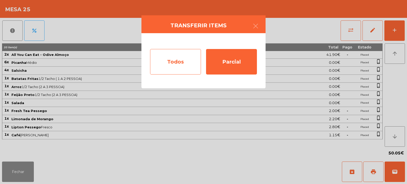
click at [169, 64] on div "Todos" at bounding box center [175, 61] width 51 height 25
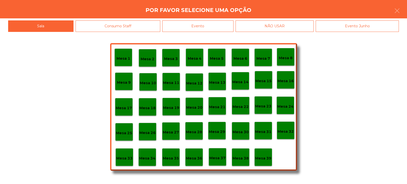
click at [208, 25] on div "Evento" at bounding box center [197, 25] width 71 height 11
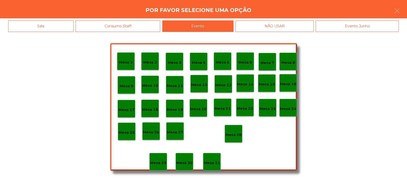
click at [235, 132] on p "Mesa 28" at bounding box center [234, 135] width 16 height 6
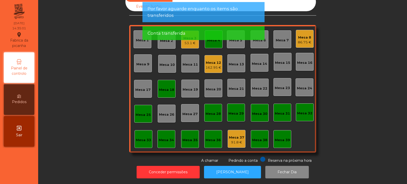
click at [212, 67] on div "Mesa 12 162.95 €" at bounding box center [214, 64] width 18 height 18
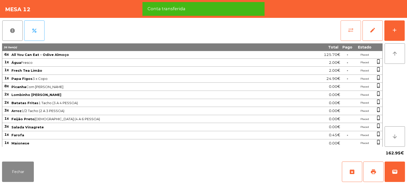
click at [350, 31] on span "sync_alt" at bounding box center [351, 30] width 6 height 6
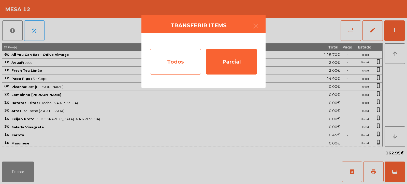
click at [161, 63] on div "Todos" at bounding box center [175, 61] width 51 height 25
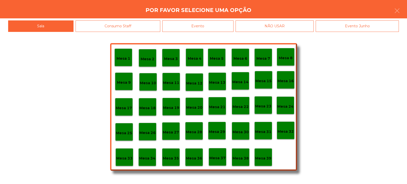
click at [210, 24] on div "Evento" at bounding box center [197, 25] width 71 height 11
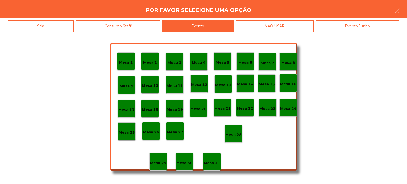
click at [235, 135] on p "Mesa 28" at bounding box center [234, 135] width 16 height 6
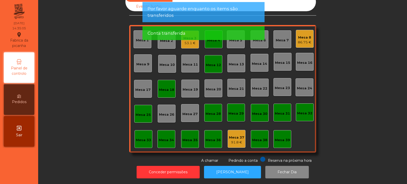
click at [187, 44] on app-alert "Por favor aguarde enquanto os items são transferidos Conta transferida" at bounding box center [204, 23] width 122 height 42
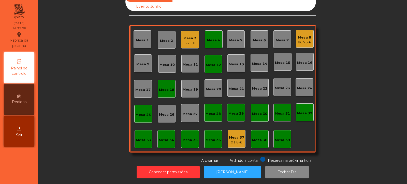
click at [187, 36] on div "Mesa 3" at bounding box center [190, 38] width 13 height 5
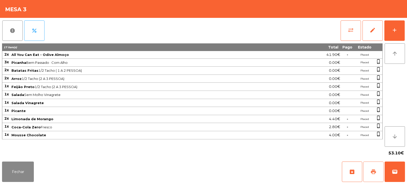
click at [375, 170] on span "print" at bounding box center [374, 171] width 6 height 6
click at [348, 39] on button "sync_alt" at bounding box center [351, 30] width 20 height 20
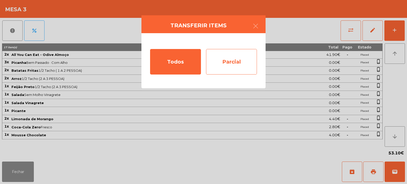
click at [231, 58] on div "Parcial" at bounding box center [231, 61] width 51 height 25
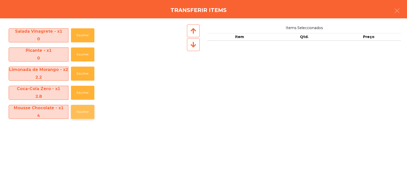
click at [82, 107] on button "Escolher" at bounding box center [82, 112] width 23 height 14
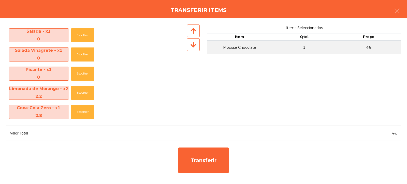
scroll to position [94, 0]
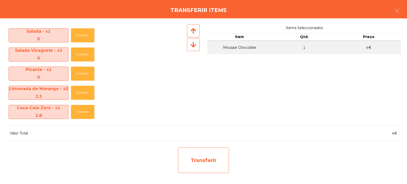
click at [202, 164] on div "Transferir" at bounding box center [203, 159] width 51 height 25
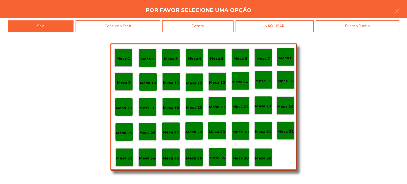
click at [222, 159] on p "Mesa 37" at bounding box center [218, 158] width 16 height 6
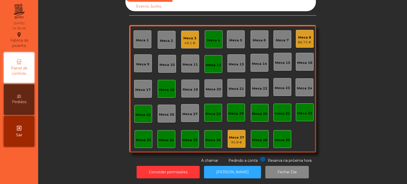
click at [194, 36] on div "Mesa 3" at bounding box center [190, 38] width 13 height 5
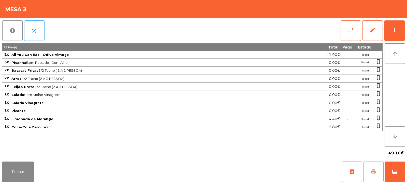
click at [371, 171] on button "print" at bounding box center [374, 171] width 20 height 20
click at [398, 166] on button "wallet" at bounding box center [395, 171] width 20 height 20
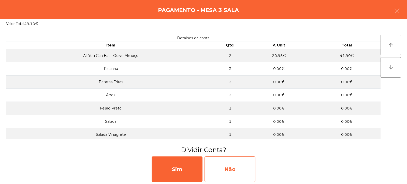
click at [236, 173] on div "Não" at bounding box center [230, 168] width 51 height 25
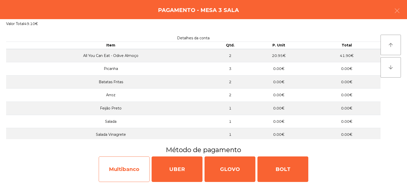
click at [128, 173] on div "Multibanco" at bounding box center [124, 168] width 51 height 25
select select "**"
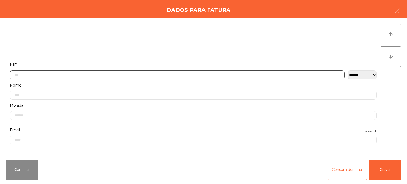
click at [162, 73] on input "text" at bounding box center [177, 74] width 335 height 9
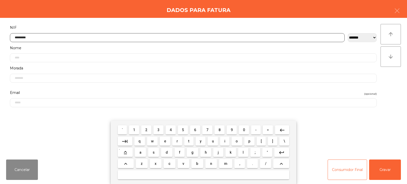
type input "*********"
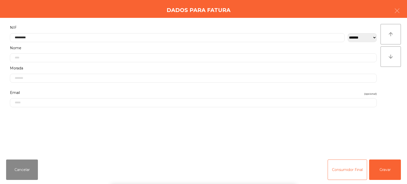
click at [396, 90] on div "arrow_upward arrow_downward" at bounding box center [391, 86] width 20 height 125
click at [394, 172] on button "Gravar" at bounding box center [386, 169] width 32 height 20
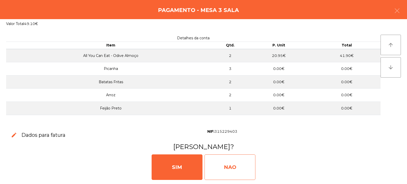
click at [242, 165] on div "NAO" at bounding box center [230, 166] width 51 height 25
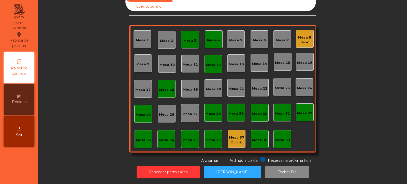
click at [210, 30] on div "Mesa 4" at bounding box center [214, 39] width 18 height 18
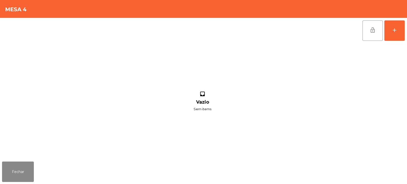
click at [214, 64] on div "inbox Vazio Sem items" at bounding box center [202, 101] width 401 height 116
click at [365, 36] on button "lock_open" at bounding box center [373, 30] width 20 height 20
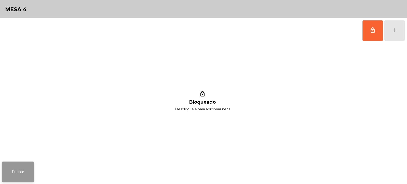
click at [21, 174] on button "Fechar" at bounding box center [18, 171] width 32 height 20
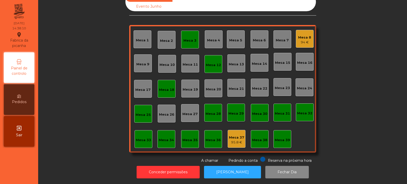
click at [186, 38] on div "Mesa 3" at bounding box center [190, 40] width 13 height 5
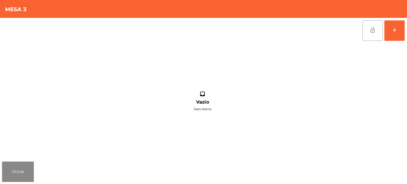
click at [364, 31] on button "lock_open" at bounding box center [373, 30] width 20 height 20
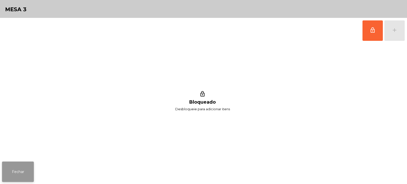
click at [20, 167] on button "Fechar" at bounding box center [18, 171] width 32 height 20
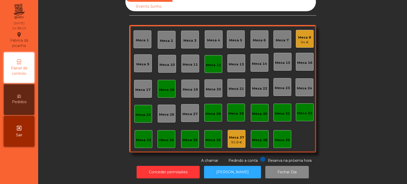
click at [210, 60] on div "Mesa 12" at bounding box center [213, 63] width 15 height 7
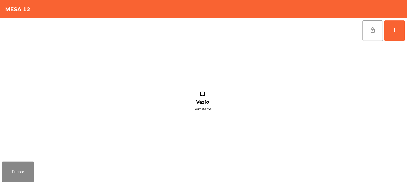
click at [375, 33] on button "lock_open" at bounding box center [373, 30] width 20 height 20
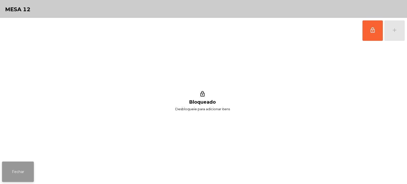
click at [23, 170] on button "Fechar" at bounding box center [18, 171] width 32 height 20
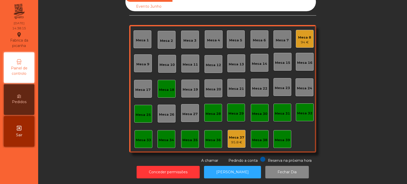
click at [163, 87] on div "Mesa 18" at bounding box center [166, 89] width 15 height 5
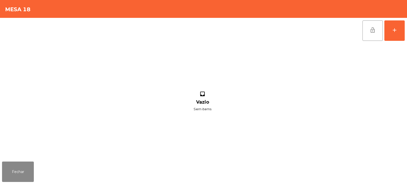
click at [377, 31] on button "lock_open" at bounding box center [373, 30] width 20 height 20
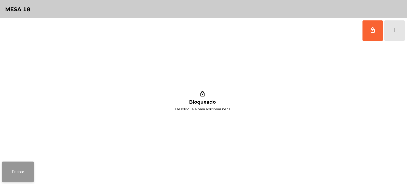
click at [14, 172] on button "Fechar" at bounding box center [18, 171] width 32 height 20
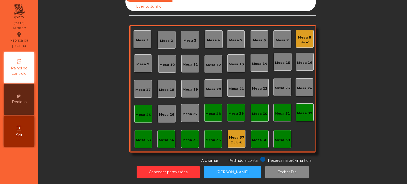
click at [136, 110] on div "Mesa 25" at bounding box center [143, 113] width 15 height 7
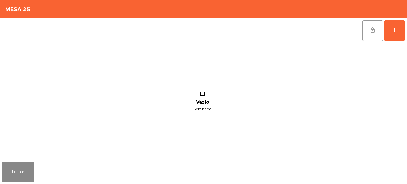
click at [370, 34] on button "lock_open" at bounding box center [373, 30] width 20 height 20
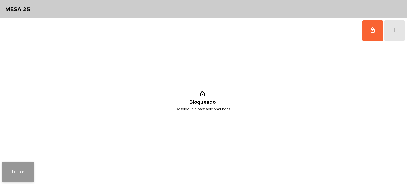
click at [24, 171] on button "Fechar" at bounding box center [18, 171] width 32 height 20
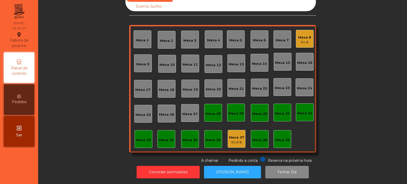
scroll to position [0, 0]
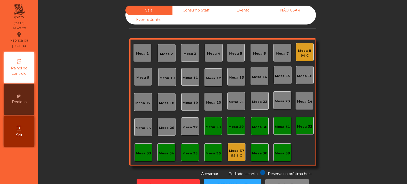
click at [196, 10] on div "Consumo Staff" at bounding box center [196, 10] width 47 height 9
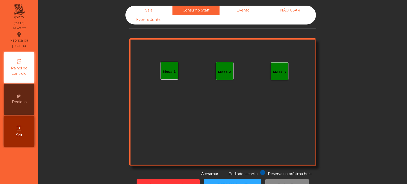
click at [173, 72] on div "Mesa 1" at bounding box center [169, 71] width 13 height 5
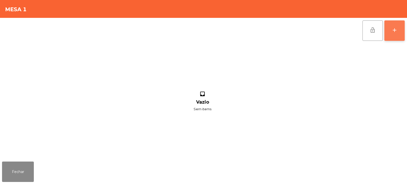
click at [398, 34] on button "add" at bounding box center [395, 30] width 20 height 20
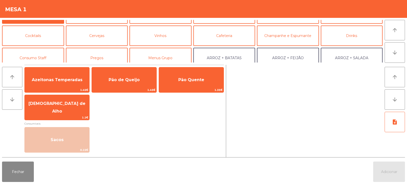
scroll to position [16, 0]
click at [37, 52] on button "Consumo Staff" at bounding box center [33, 58] width 62 height 20
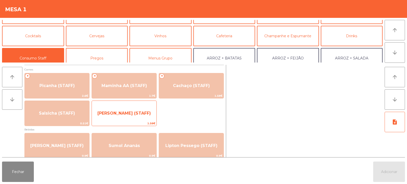
click at [119, 117] on span "Lombinho Frango (STAFF)" at bounding box center [124, 113] width 65 height 14
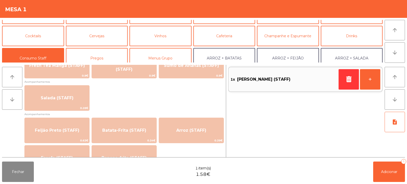
scroll to position [191, 0]
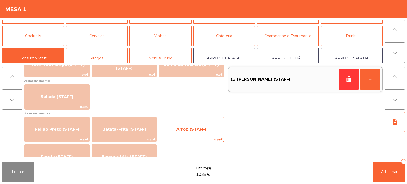
click at [190, 130] on span "Arroz (STAFF)" at bounding box center [191, 129] width 30 height 5
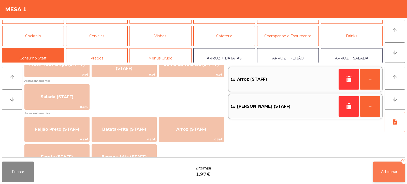
click at [383, 174] on button "Adicionar 2" at bounding box center [390, 171] width 32 height 20
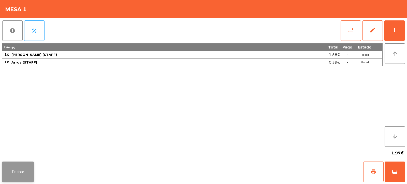
click at [18, 169] on button "Fechar" at bounding box center [18, 171] width 32 height 20
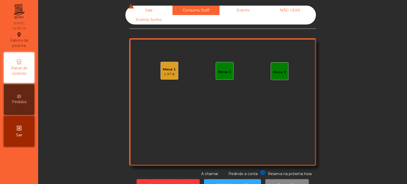
click at [149, 7] on div "Sala warning" at bounding box center [149, 10] width 47 height 9
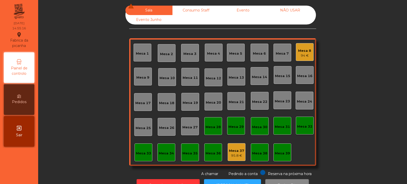
click at [308, 54] on div "94 €" at bounding box center [304, 55] width 13 height 5
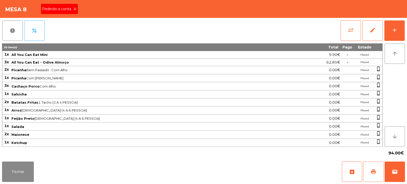
click at [377, 173] on button "print" at bounding box center [374, 171] width 20 height 20
click at [390, 37] on button "add" at bounding box center [395, 30] width 20 height 20
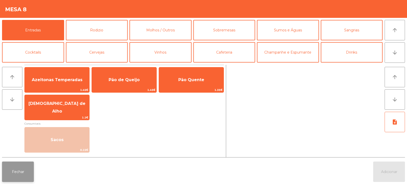
click at [19, 173] on button "Fechar" at bounding box center [18, 171] width 32 height 20
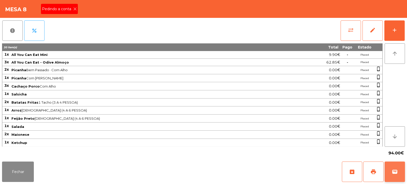
click at [400, 171] on button "wallet" at bounding box center [395, 171] width 20 height 20
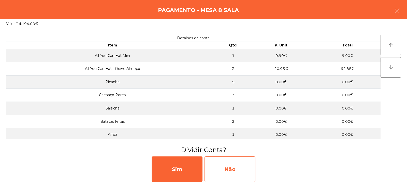
click at [243, 169] on div "Não" at bounding box center [230, 168] width 51 height 25
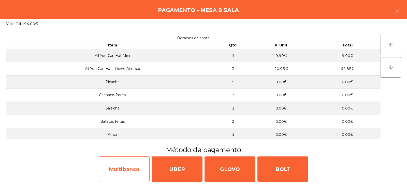
click at [127, 174] on div "Multibanco" at bounding box center [124, 168] width 51 height 25
select select "**"
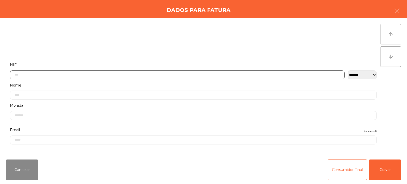
click at [160, 75] on input "text" at bounding box center [177, 74] width 335 height 9
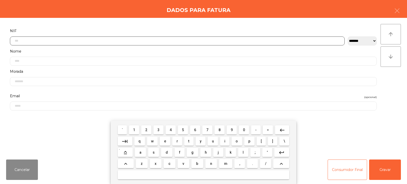
scroll to position [37, 0]
type input "*********"
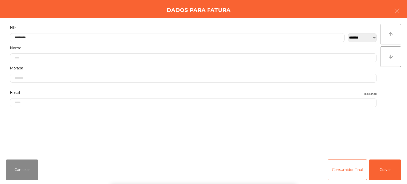
click at [392, 84] on div "arrow_upward arrow_downward" at bounding box center [391, 86] width 20 height 125
click at [388, 168] on button "Gravar" at bounding box center [386, 169] width 32 height 20
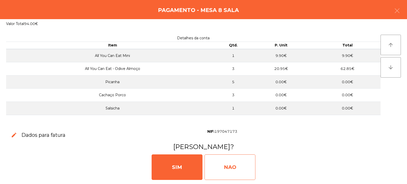
click at [234, 161] on div "NAO" at bounding box center [230, 166] width 51 height 25
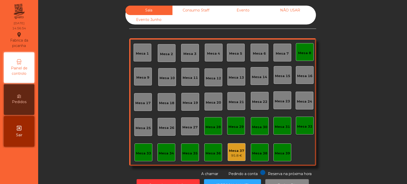
click at [301, 54] on div "Mesa 8" at bounding box center [304, 52] width 13 height 5
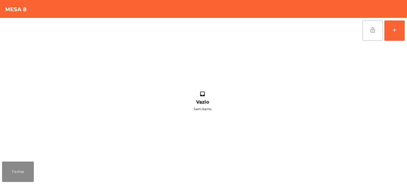
click at [372, 33] on button "lock_open" at bounding box center [373, 30] width 20 height 20
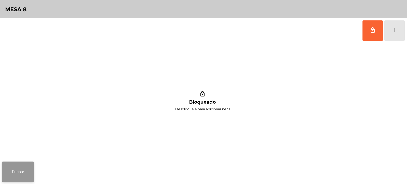
click at [10, 169] on button "Fechar" at bounding box center [18, 171] width 32 height 20
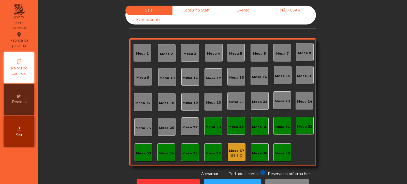
click at [202, 10] on div "Consumo Staff" at bounding box center [196, 10] width 47 height 9
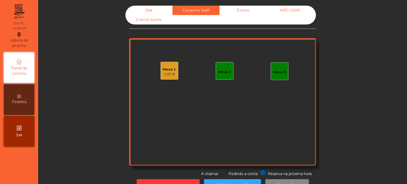
click at [234, 10] on div "Evento" at bounding box center [243, 10] width 47 height 9
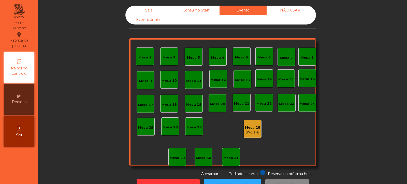
scroll to position [17, 0]
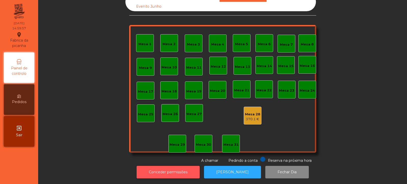
click at [173, 166] on button "Conceder permissões" at bounding box center [168, 172] width 63 height 12
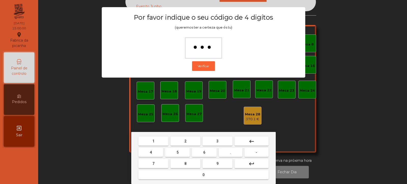
type input "****"
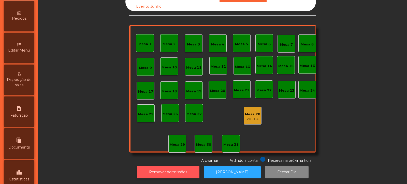
scroll to position [82, 0]
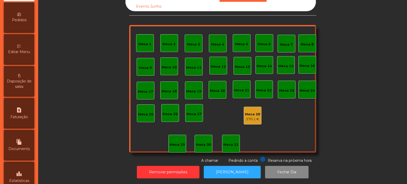
click at [16, 148] on span "Documents" at bounding box center [18, 148] width 21 height 5
select select "*"
select select "****"
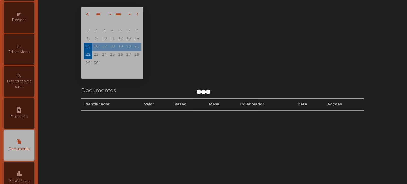
scroll to position [126, 0]
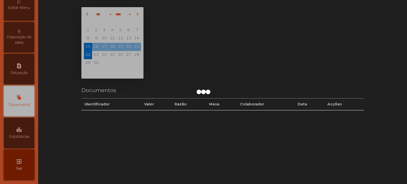
click at [20, 140] on div at bounding box center [203, 92] width 407 height 184
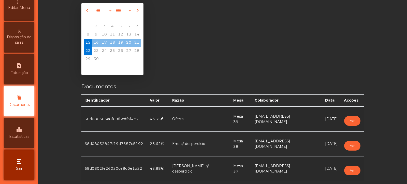
scroll to position [17, 0]
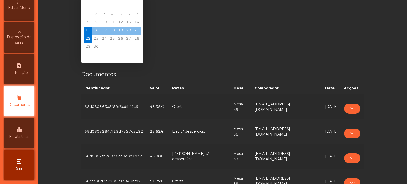
click at [26, 132] on div "leaderboard Estatísticas" at bounding box center [19, 132] width 31 height 31
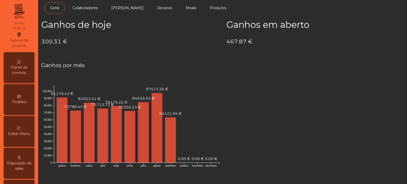
click at [15, 62] on div "Painel de controlo" at bounding box center [19, 67] width 31 height 31
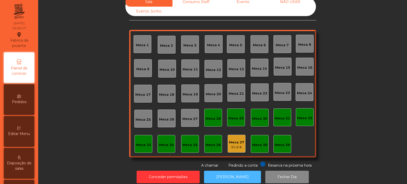
click at [231, 172] on button "[PERSON_NAME]" at bounding box center [232, 176] width 57 height 12
click at [241, 164] on span "Pedindo a conta" at bounding box center [243, 165] width 29 height 5
click at [230, 172] on button "[PERSON_NAME]" at bounding box center [232, 176] width 57 height 12
